Goal: Download file/media

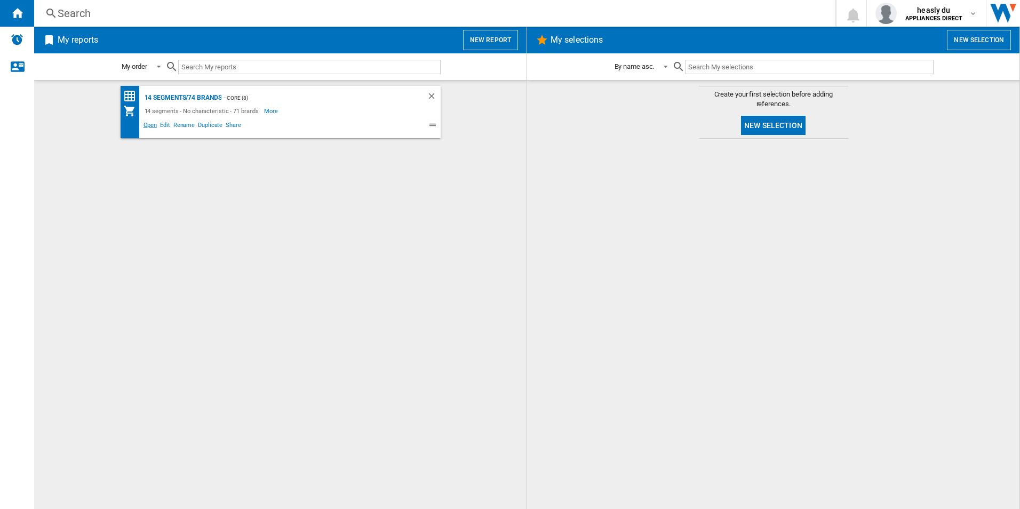
click at [151, 126] on span "Open" at bounding box center [150, 126] width 17 height 13
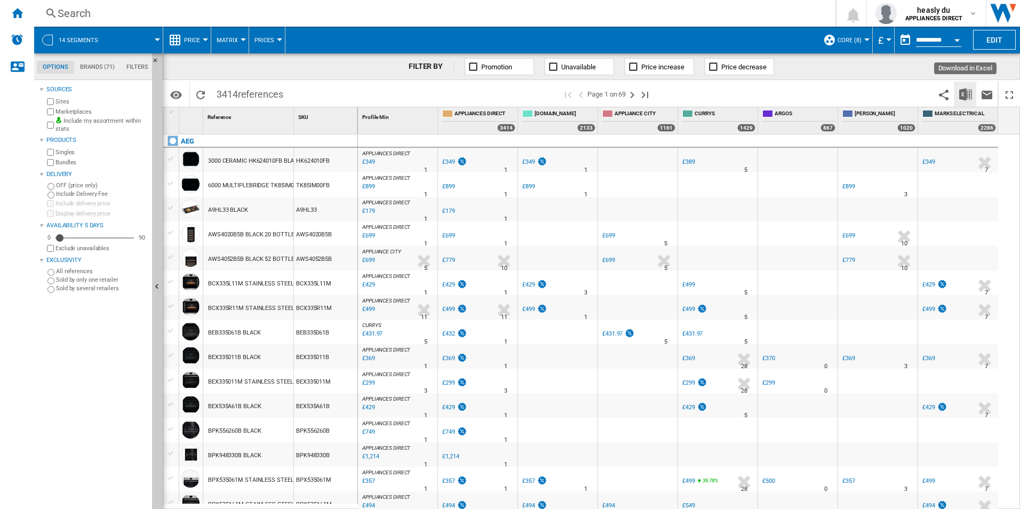
click at [960, 91] on img "Download in Excel" at bounding box center [965, 94] width 13 height 13
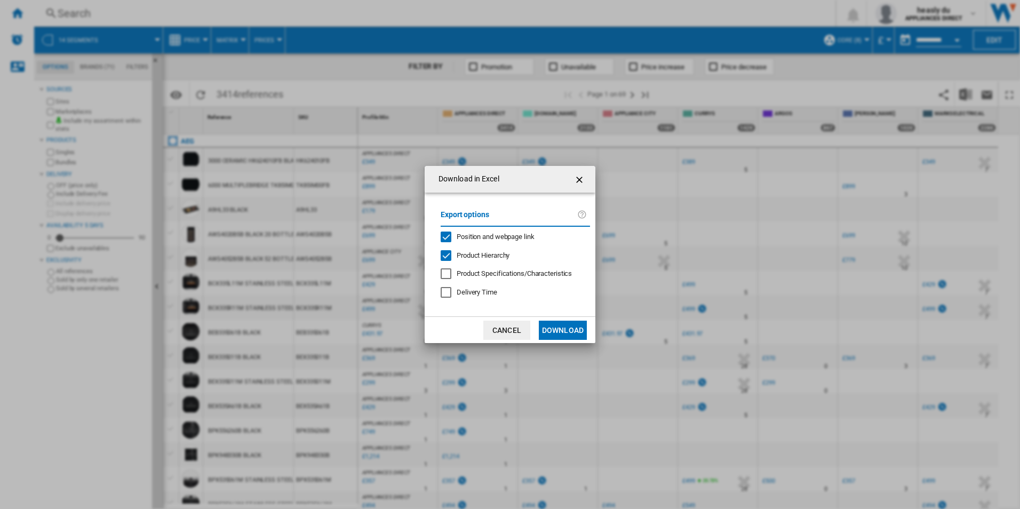
click at [560, 333] on button "Download" at bounding box center [563, 330] width 48 height 19
